Goal: Transaction & Acquisition: Purchase product/service

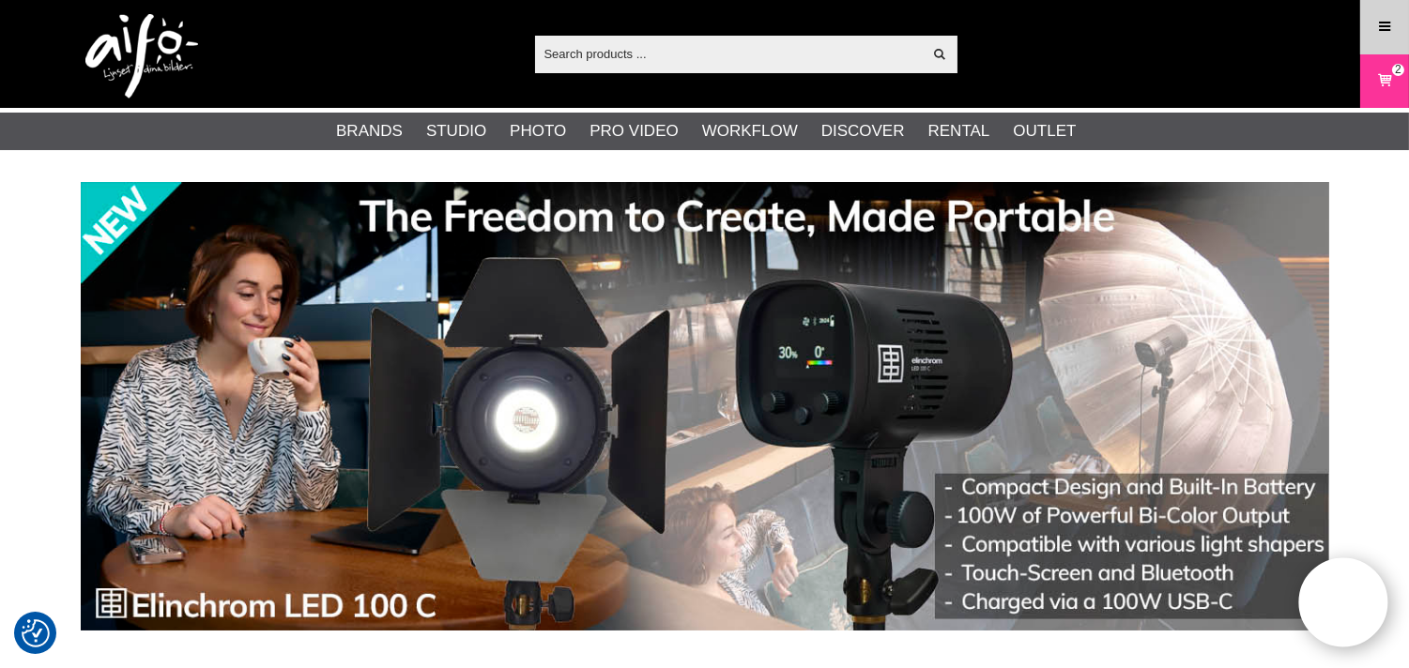
click at [1387, 23] on icon at bounding box center [1384, 27] width 17 height 21
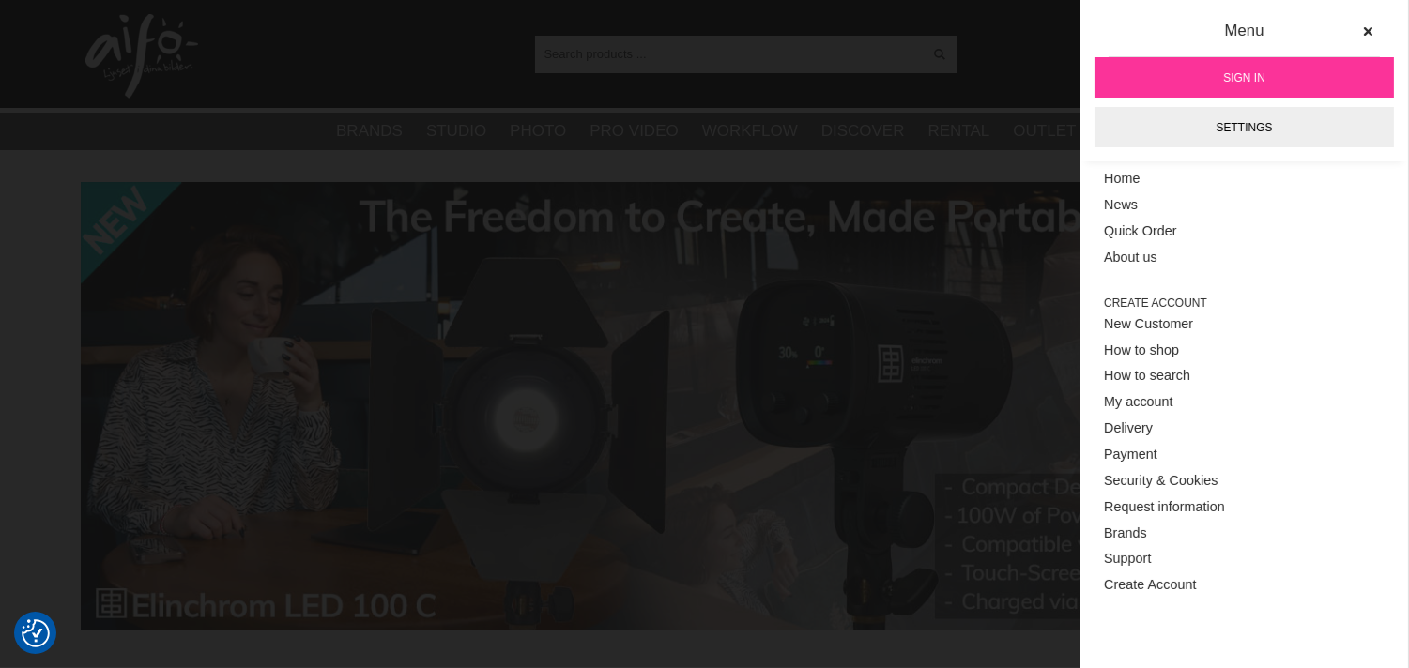
click at [1260, 70] on span "Sign in" at bounding box center [1244, 77] width 42 height 17
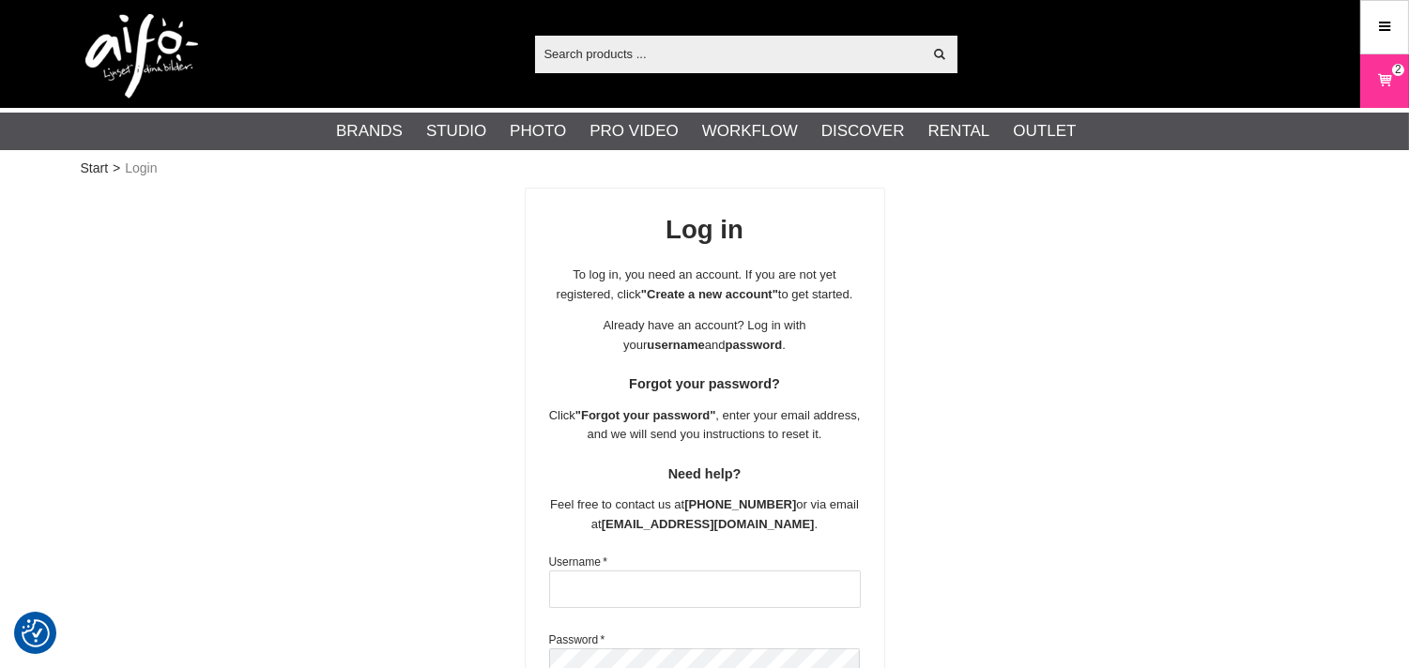
scroll to position [347, 0]
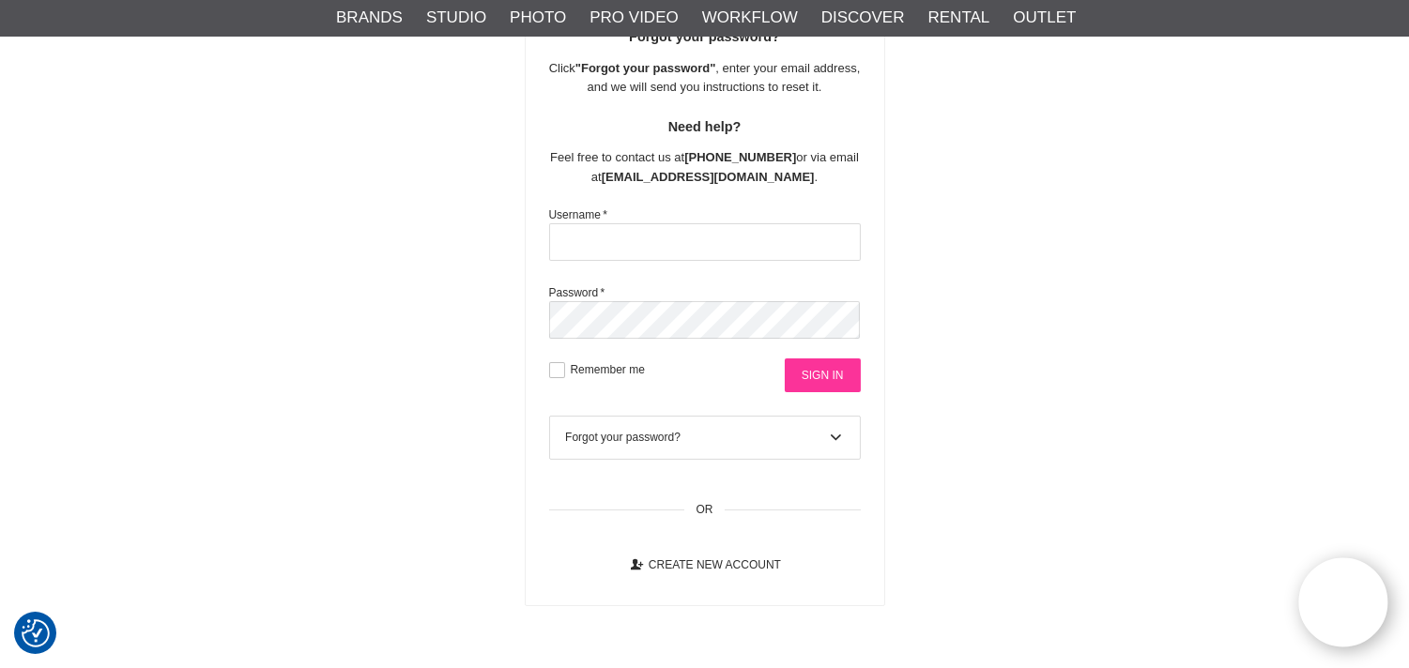
type input "info@flashfotovideo.dk"
click at [811, 380] on input "Sign in" at bounding box center [823, 376] width 76 height 34
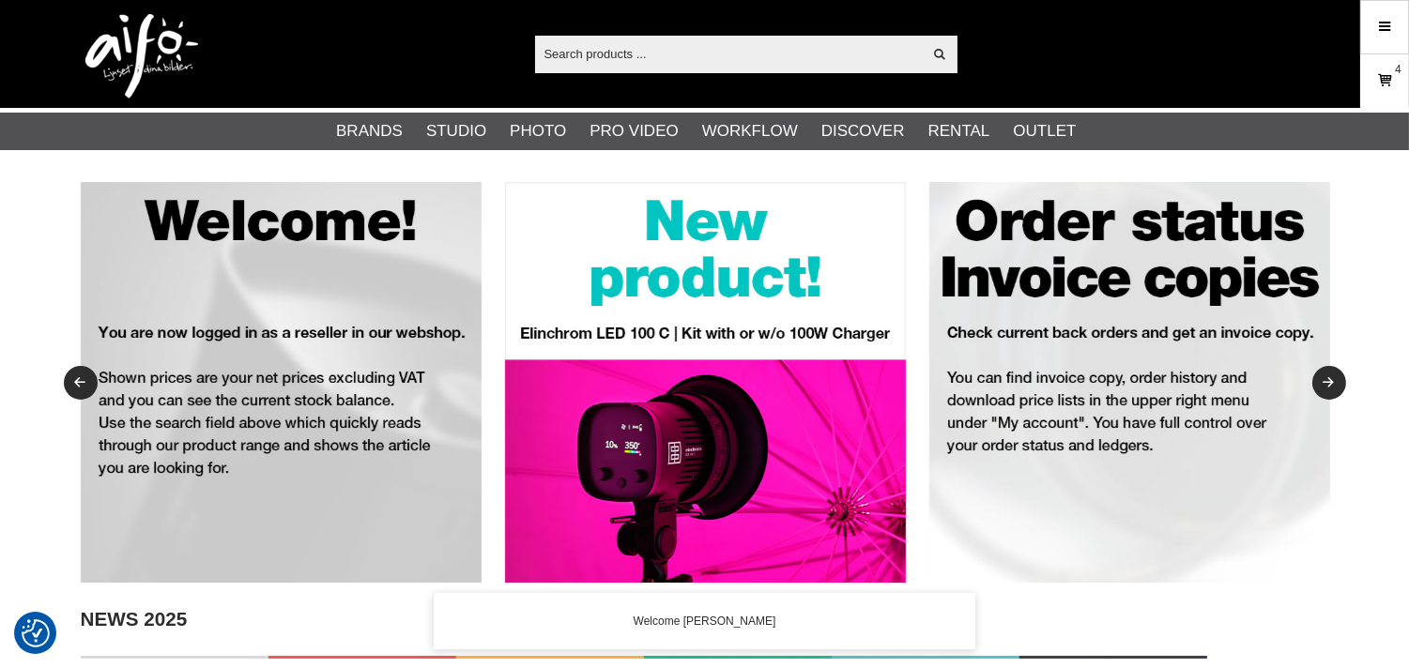
click at [1382, 82] on icon at bounding box center [1384, 80] width 19 height 21
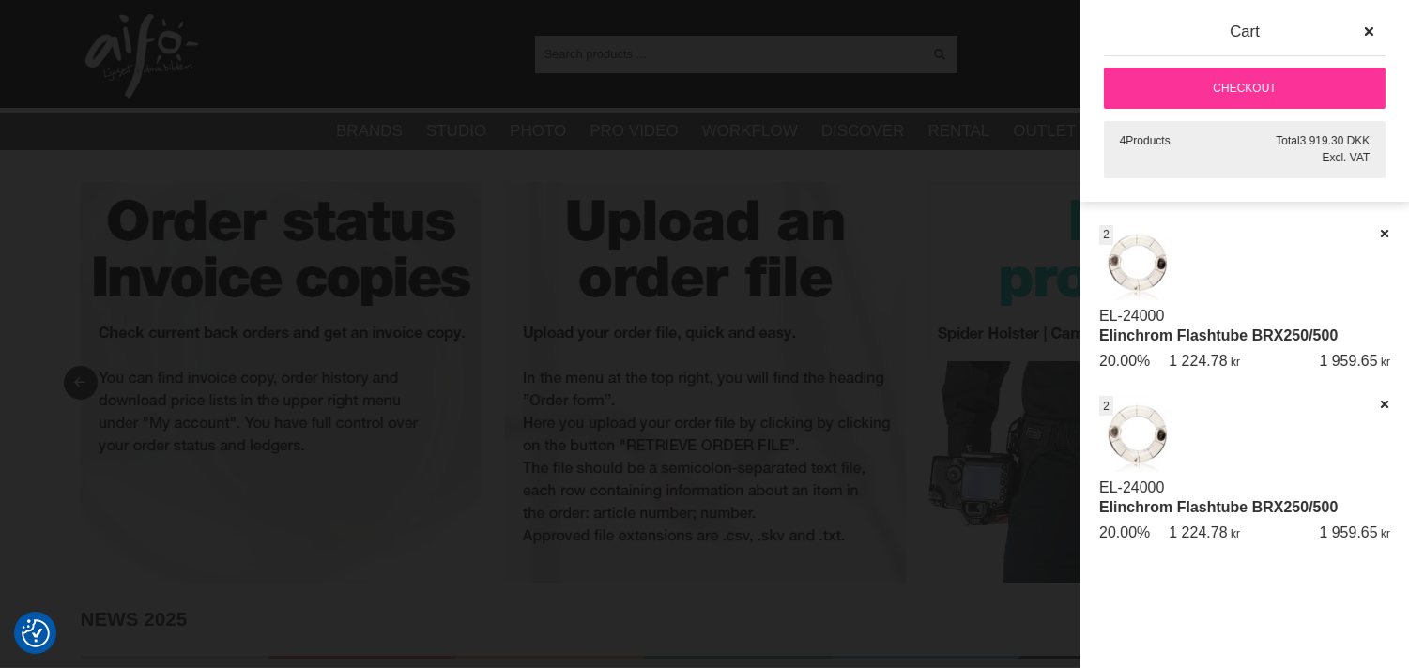
click at [988, 62] on div at bounding box center [704, 334] width 1409 height 668
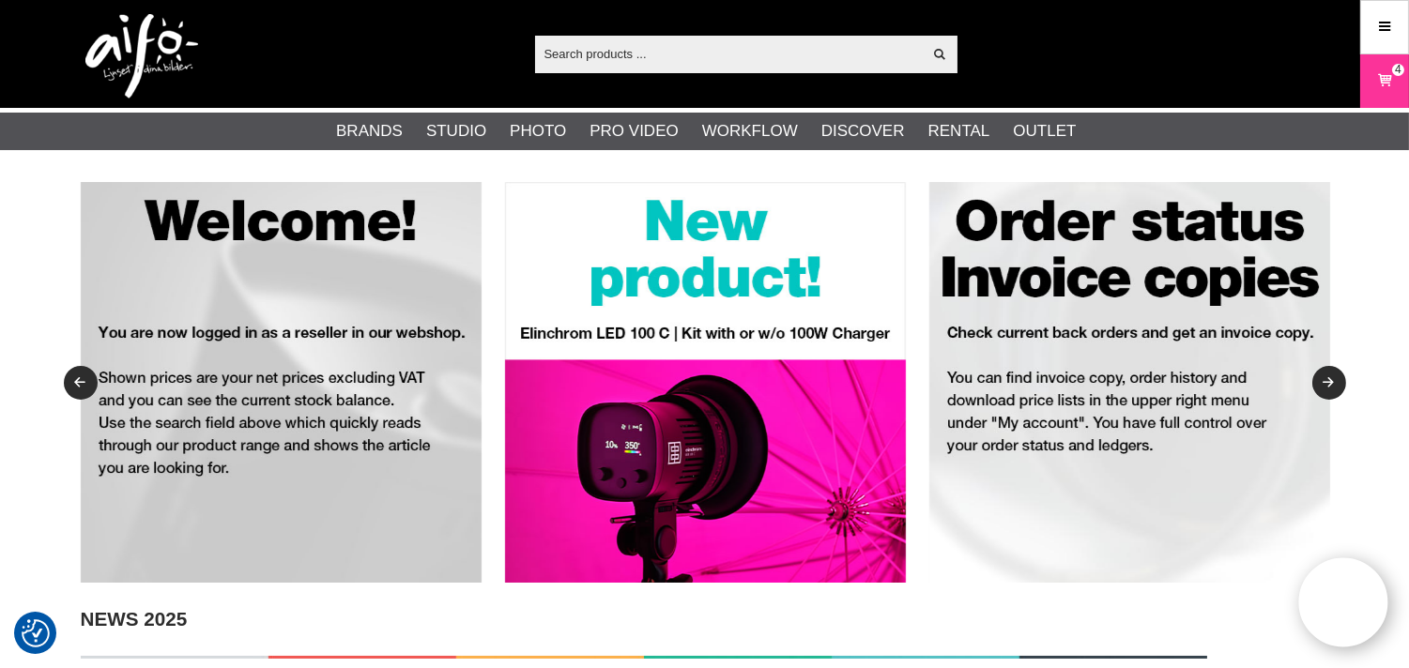
click at [793, 62] on input "text" at bounding box center [729, 53] width 388 height 28
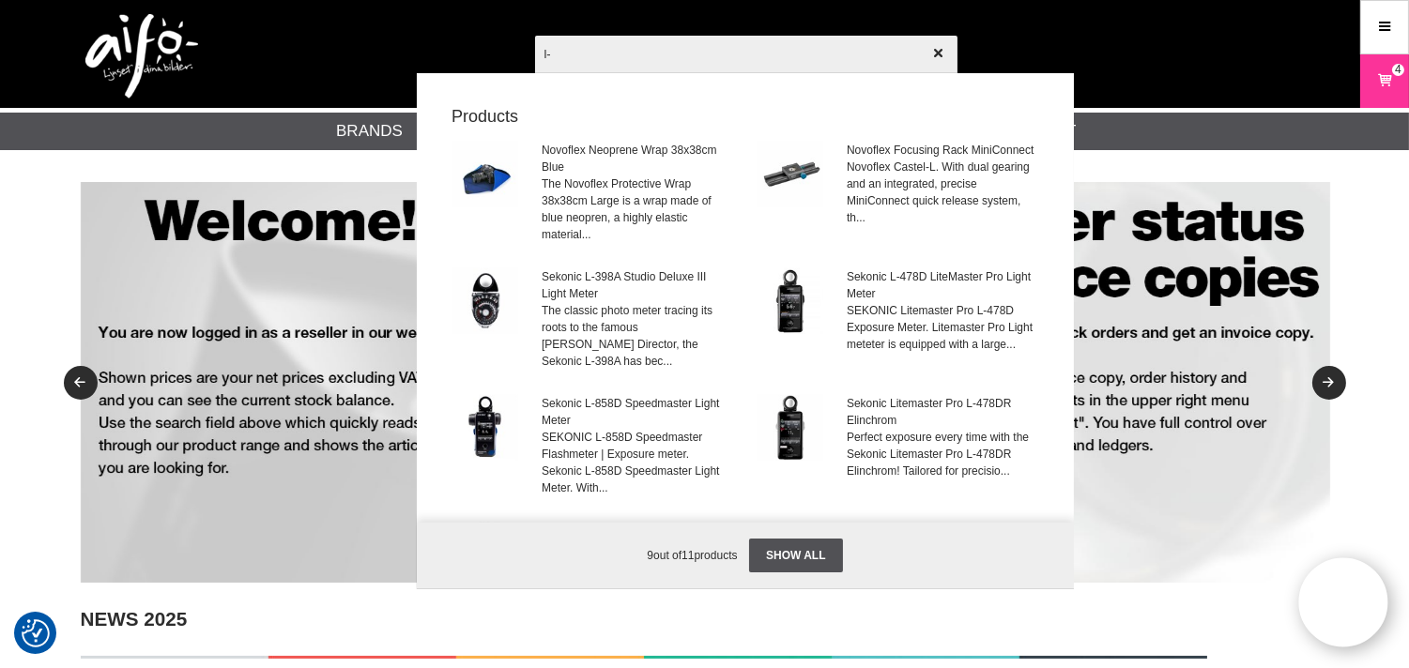
type input "l"
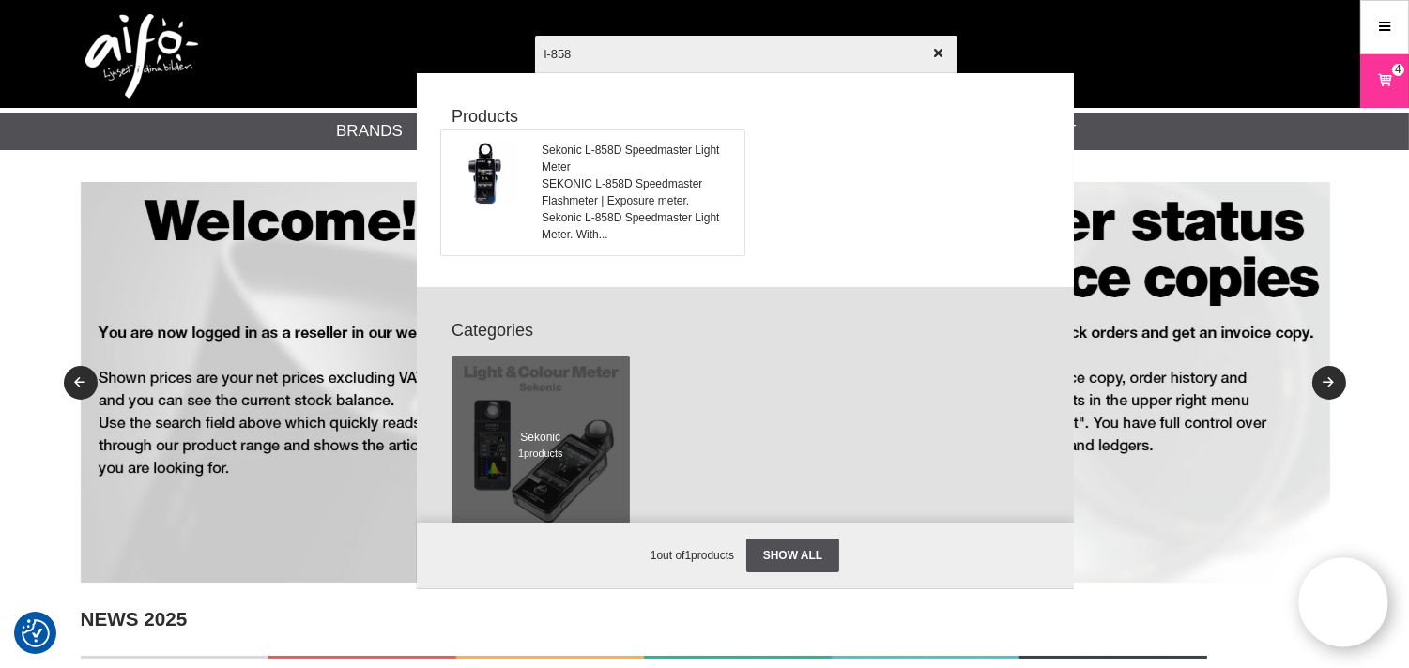
type input "l-858"
click at [643, 184] on span "SEKONIC L-858D Speedmaster Flashmeter | Exposure meter. Sekonic L-858D Speedmas…" at bounding box center [637, 210] width 191 height 68
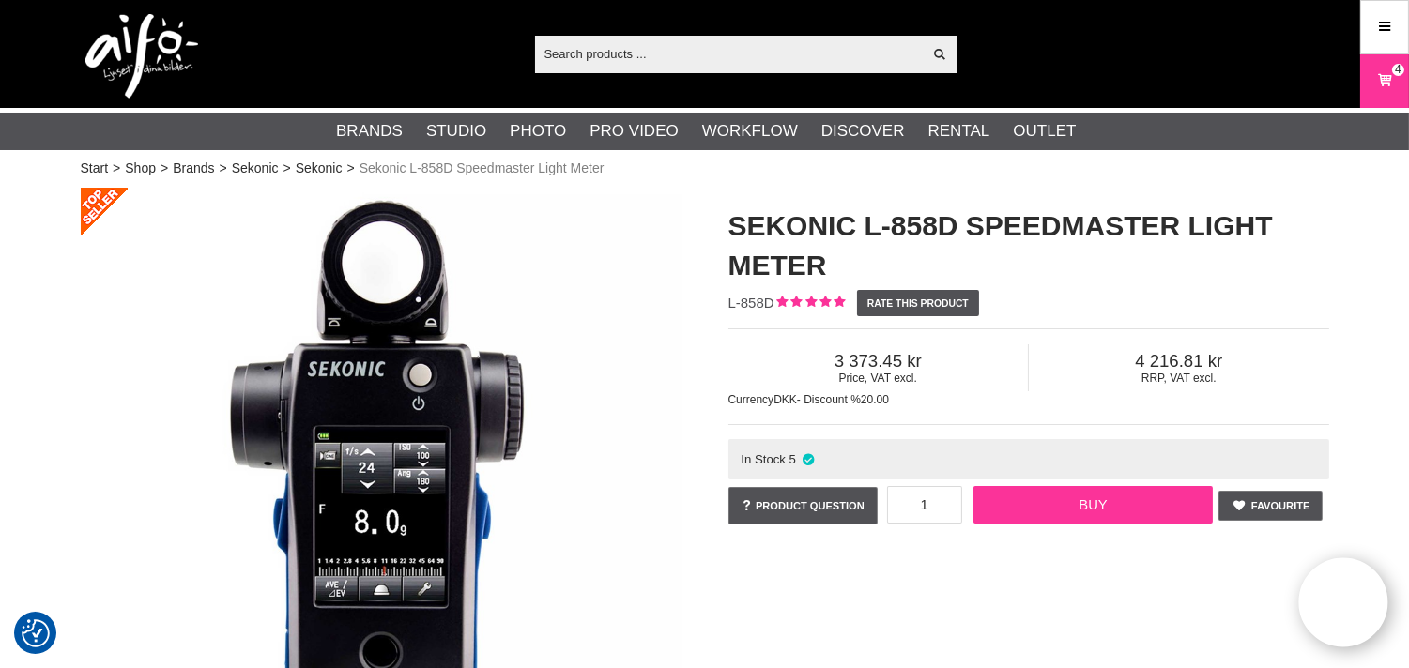
click at [1094, 507] on link "Buy" at bounding box center [1092, 505] width 239 height 38
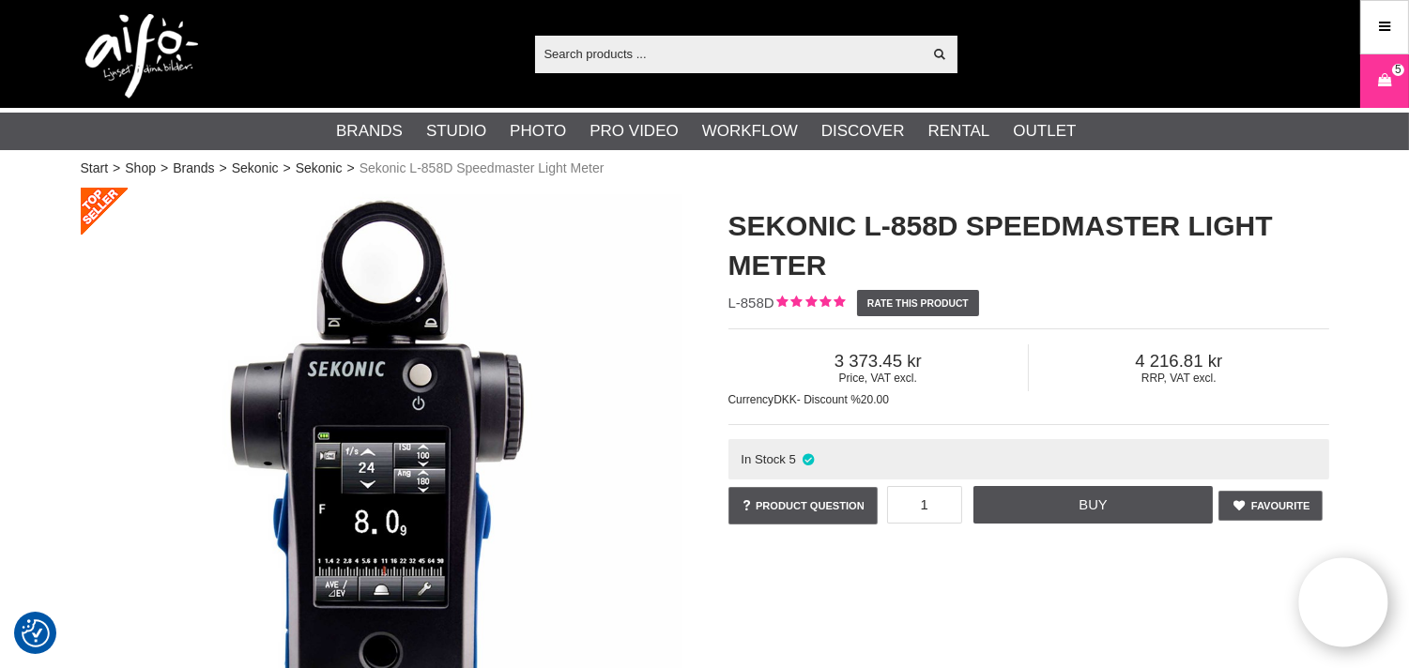
click at [782, 63] on input "text" at bounding box center [729, 53] width 388 height 28
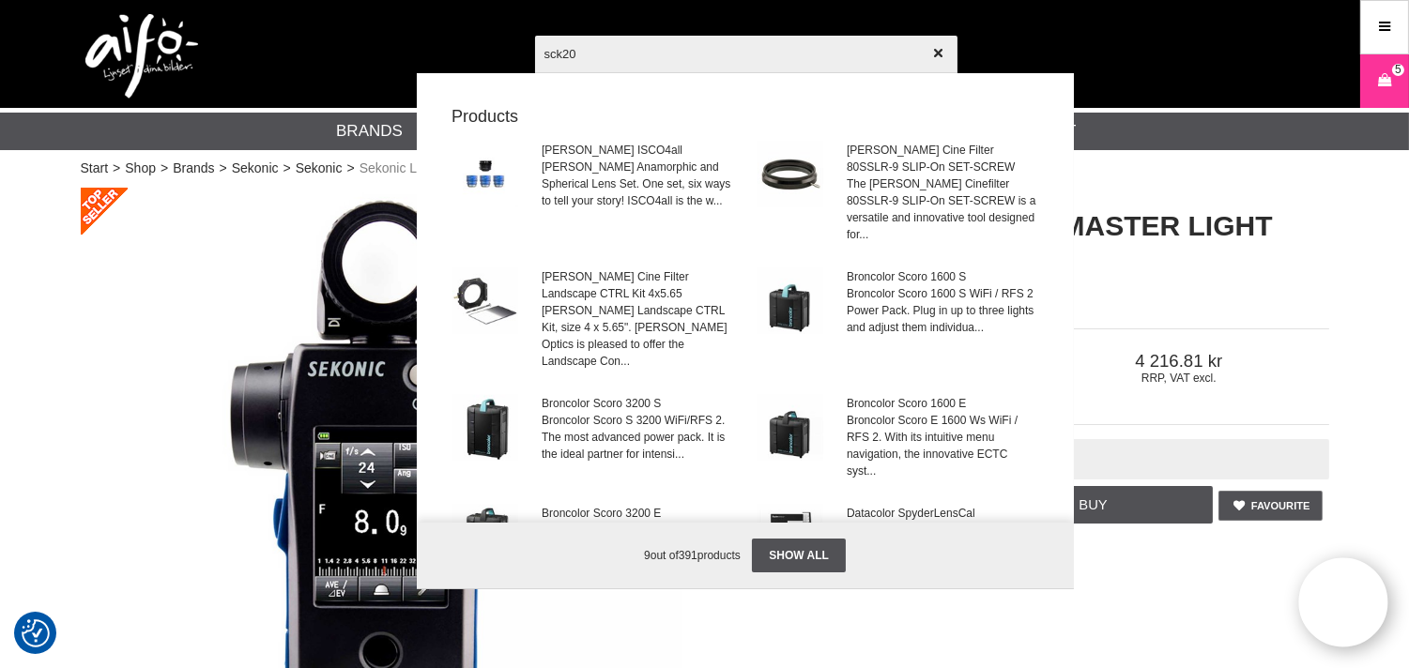
type input "sck200"
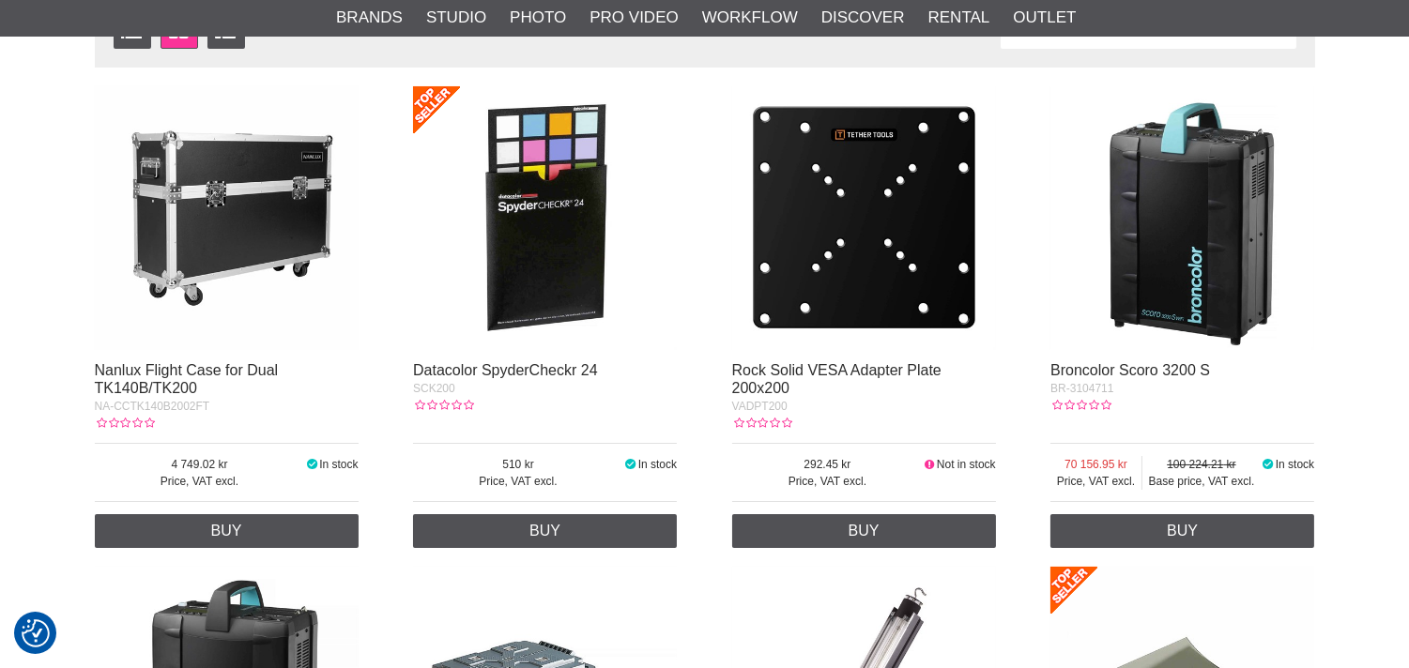
scroll to position [347, 0]
click at [484, 266] on img at bounding box center [545, 218] width 264 height 264
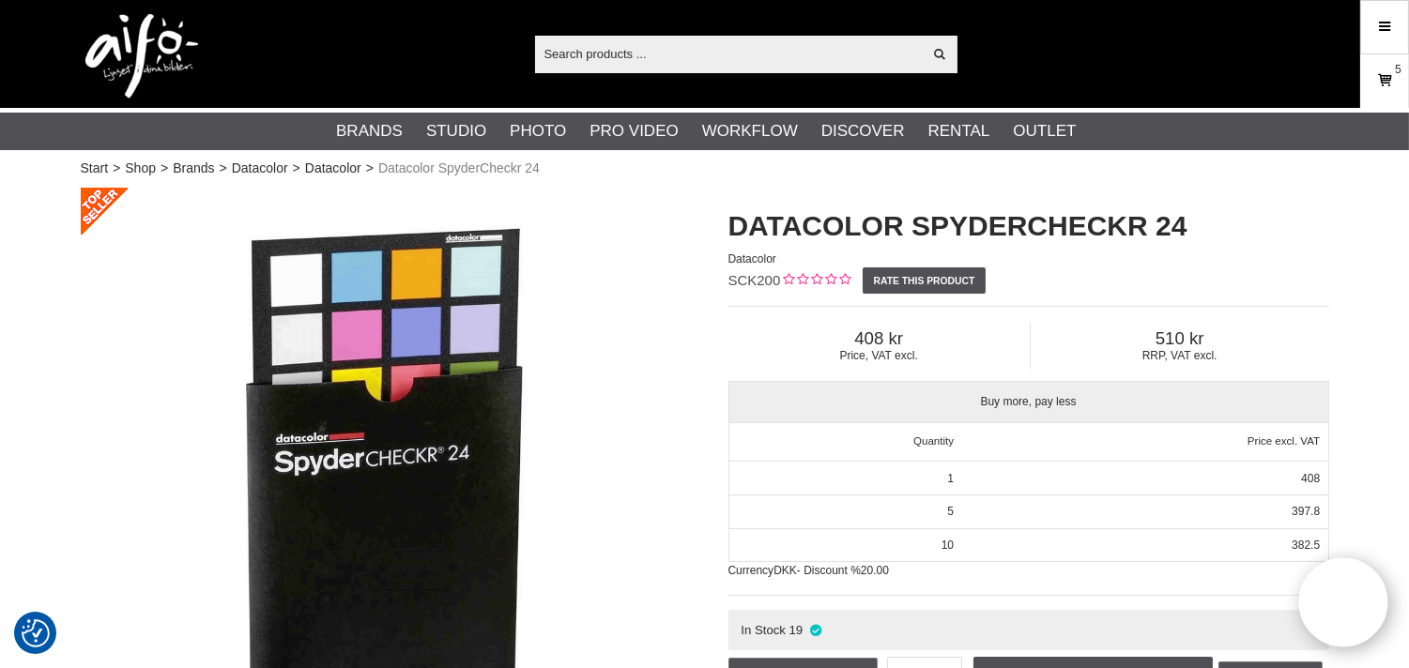
click at [1377, 78] on icon at bounding box center [1384, 80] width 19 height 21
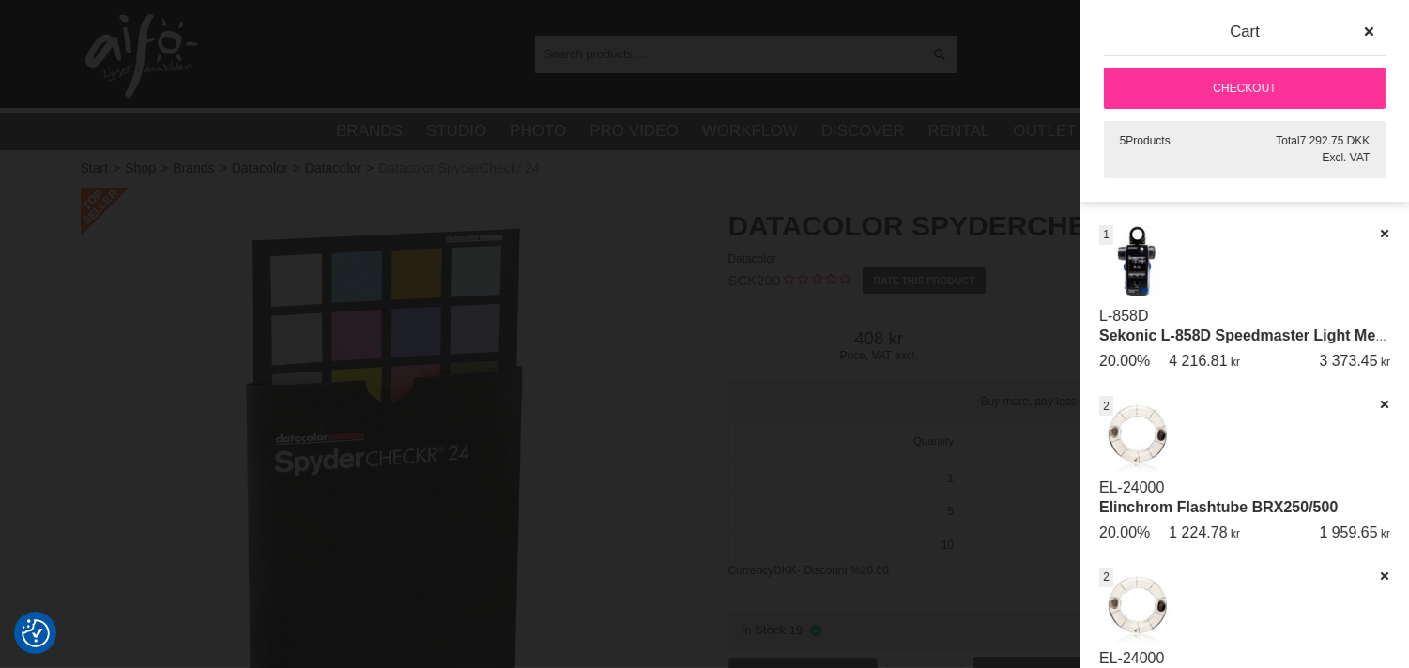
click at [914, 86] on div at bounding box center [704, 334] width 1409 height 668
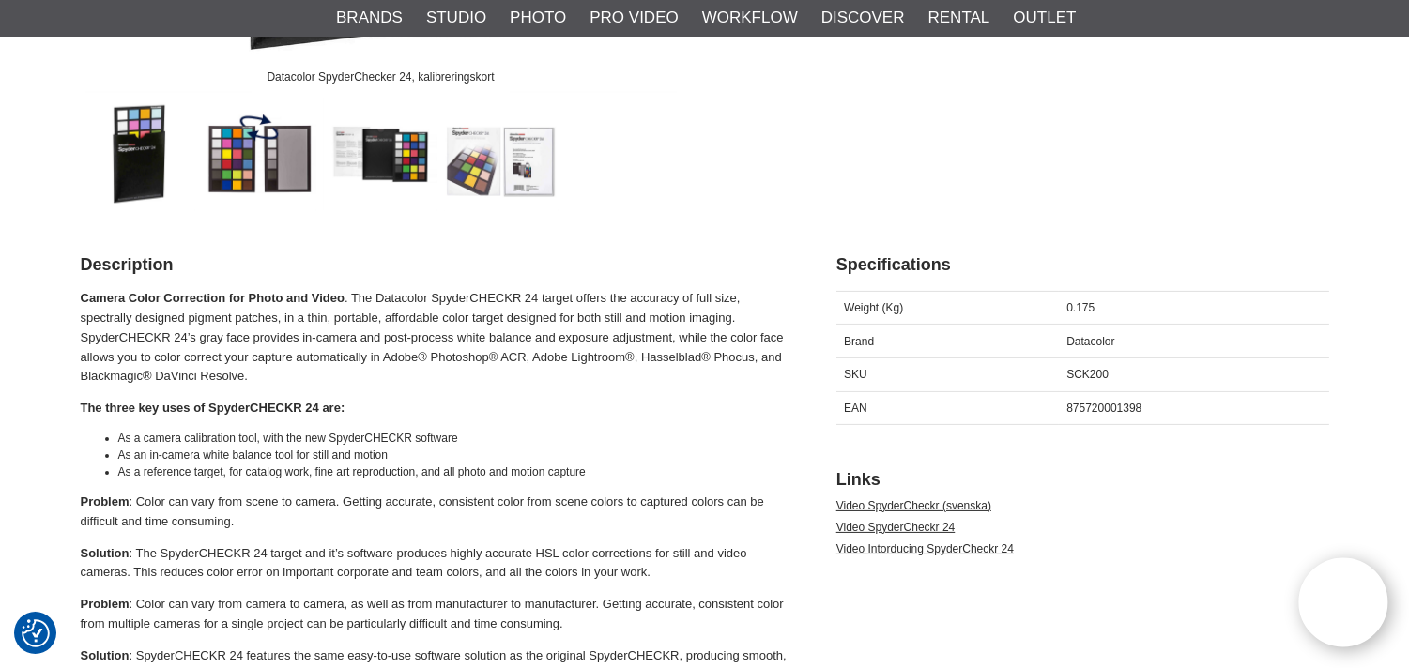
scroll to position [347, 0]
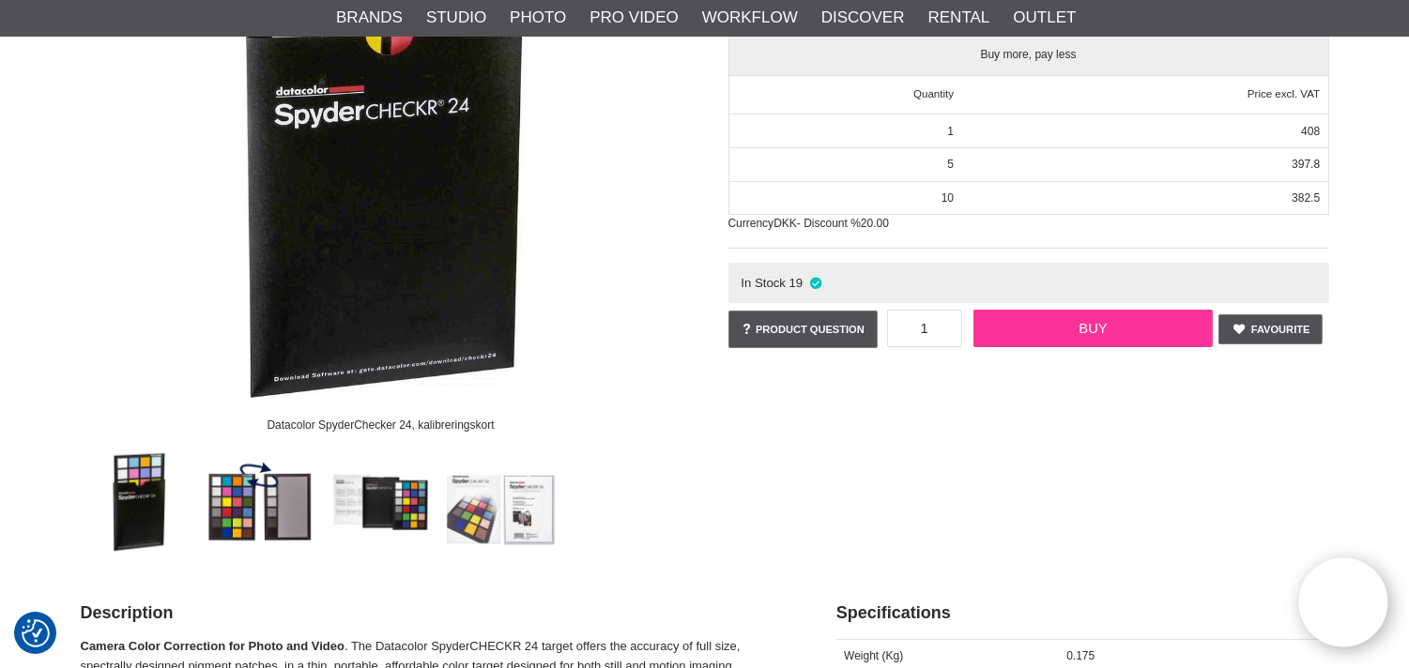
click at [1096, 323] on link "Buy" at bounding box center [1092, 329] width 239 height 38
